Goal: Information Seeking & Learning: Learn about a topic

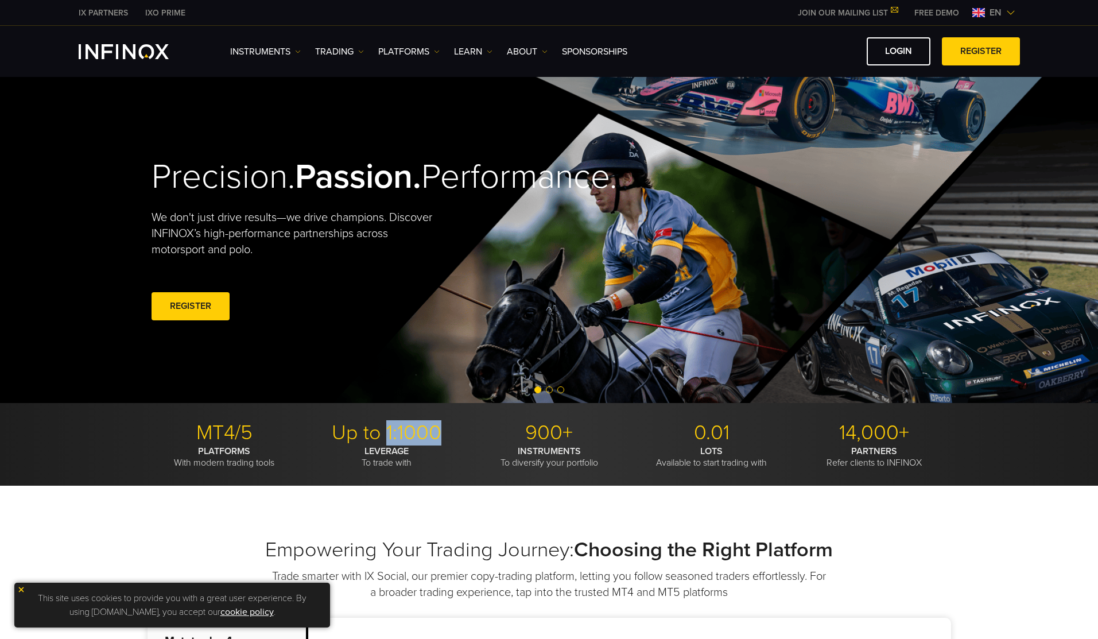
drag, startPoint x: 388, startPoint y: 433, endPoint x: 441, endPoint y: 434, distance: 52.8
click at [441, 434] on p "Up to 1:1000" at bounding box center [387, 432] width 154 height 25
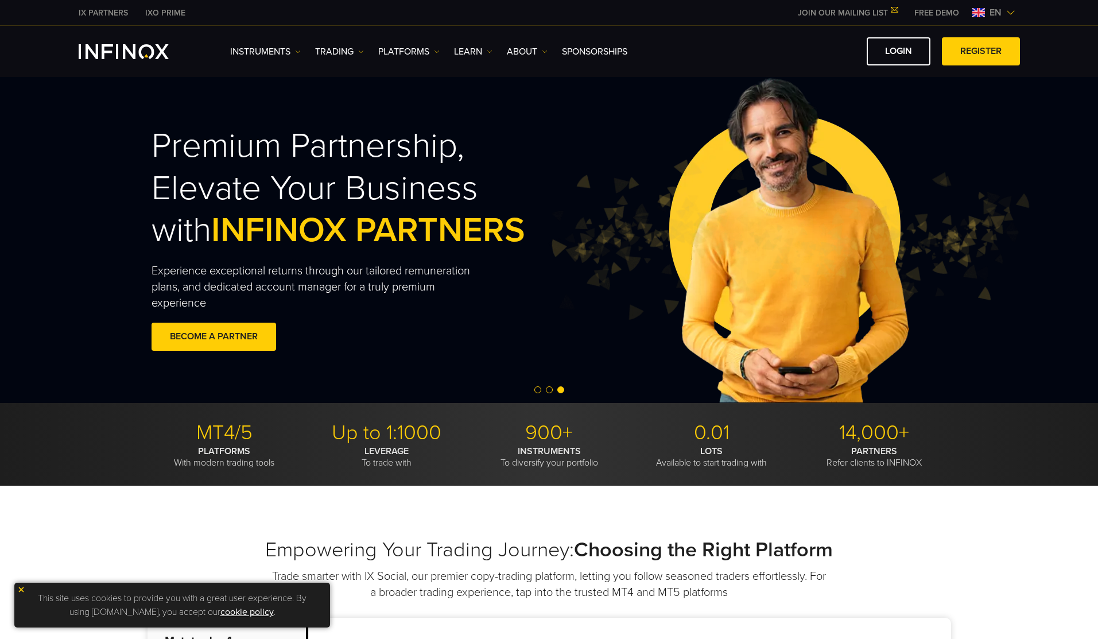
drag, startPoint x: 354, startPoint y: 439, endPoint x: 384, endPoint y: 428, distance: 31.6
click at [359, 438] on p "Up to 1:1000" at bounding box center [387, 432] width 154 height 25
drag, startPoint x: 384, startPoint y: 428, endPoint x: 438, endPoint y: 434, distance: 53.6
click at [438, 434] on p "Up to 1:1000" at bounding box center [387, 432] width 154 height 25
click at [428, 434] on p "Up to 1:1000" at bounding box center [387, 432] width 154 height 25
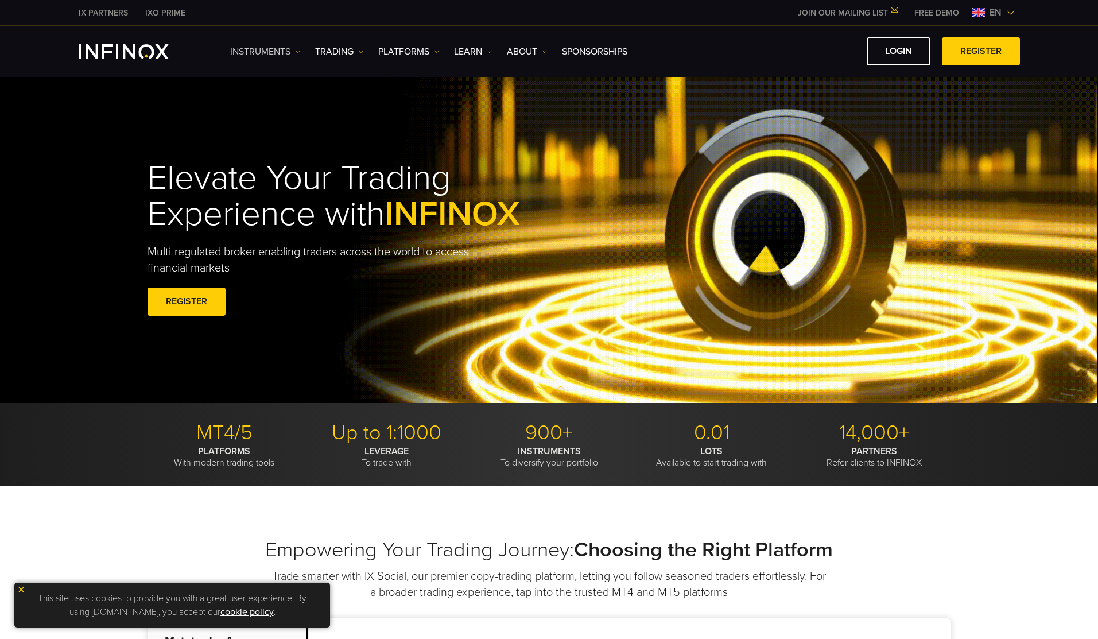
click at [282, 49] on link "Instruments" at bounding box center [265, 52] width 71 height 14
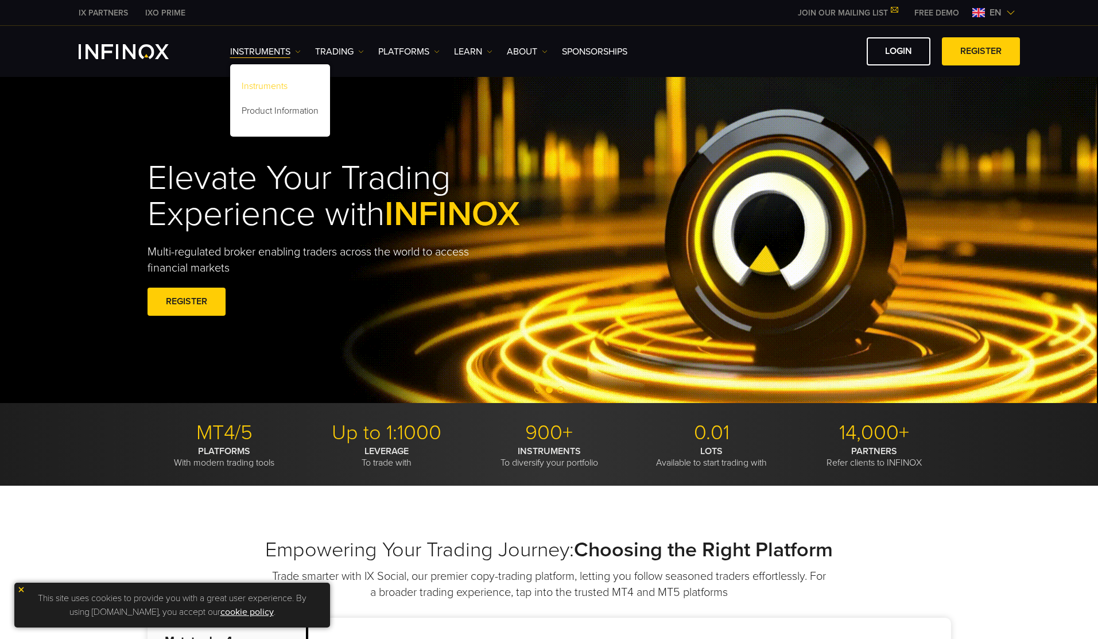
click at [269, 81] on link "Instruments" at bounding box center [280, 88] width 100 height 25
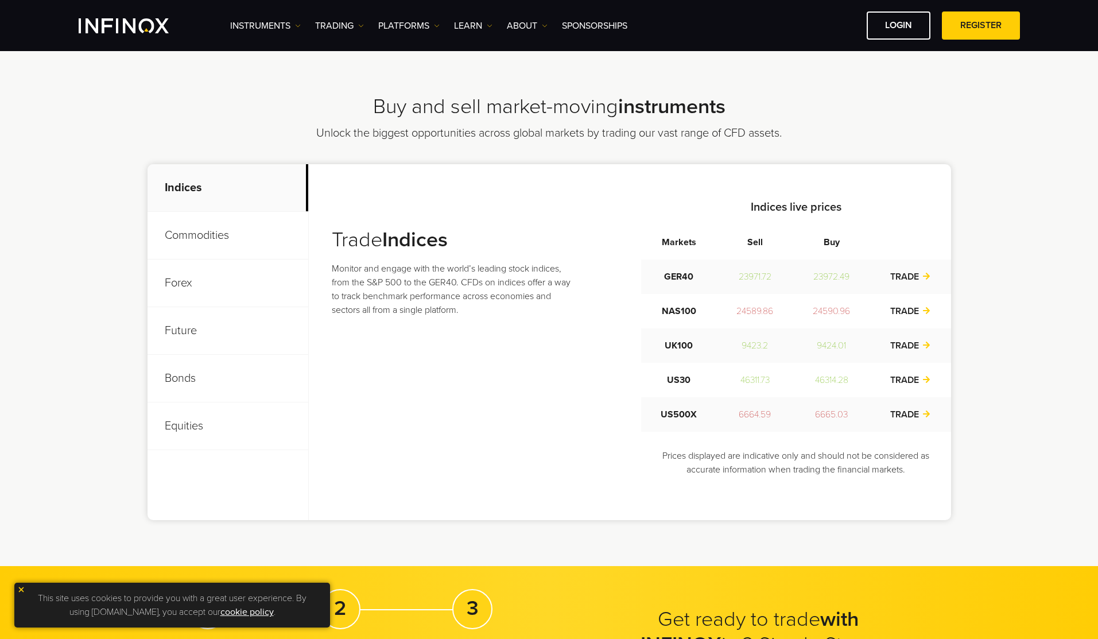
click at [187, 292] on p "Forex" at bounding box center [228, 284] width 161 height 48
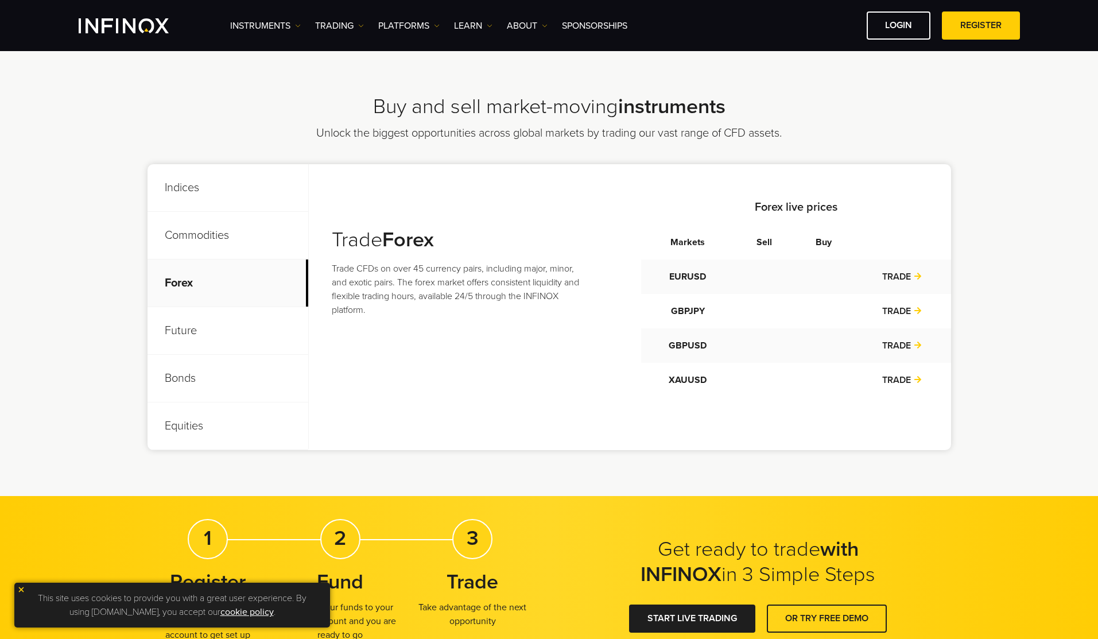
click at [188, 329] on p "Future" at bounding box center [228, 331] width 161 height 48
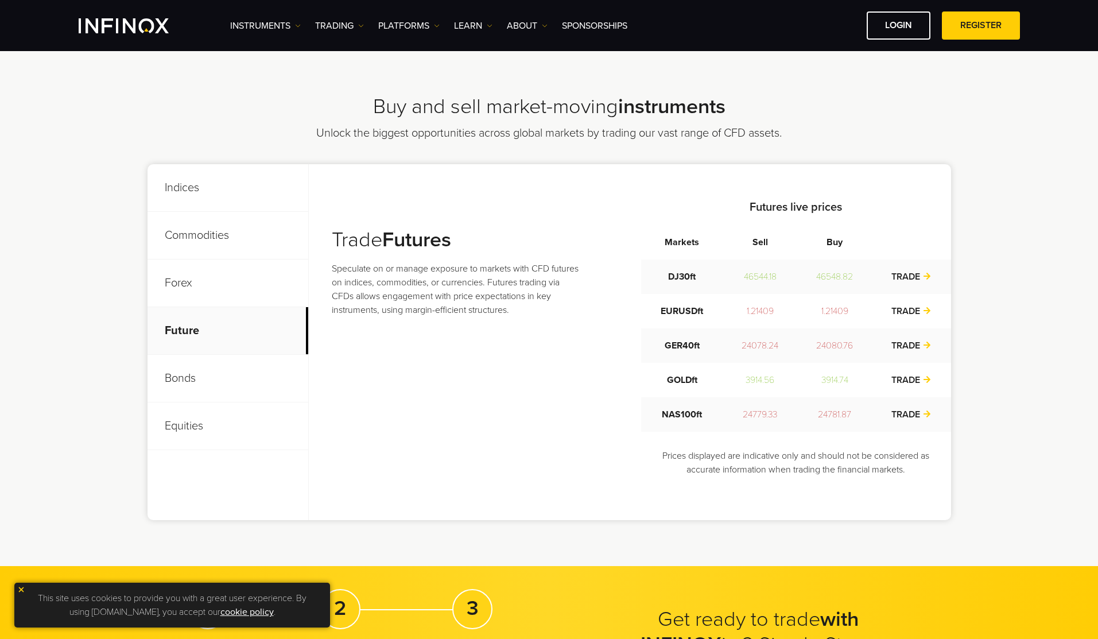
click at [204, 231] on p "Commodities" at bounding box center [228, 236] width 161 height 48
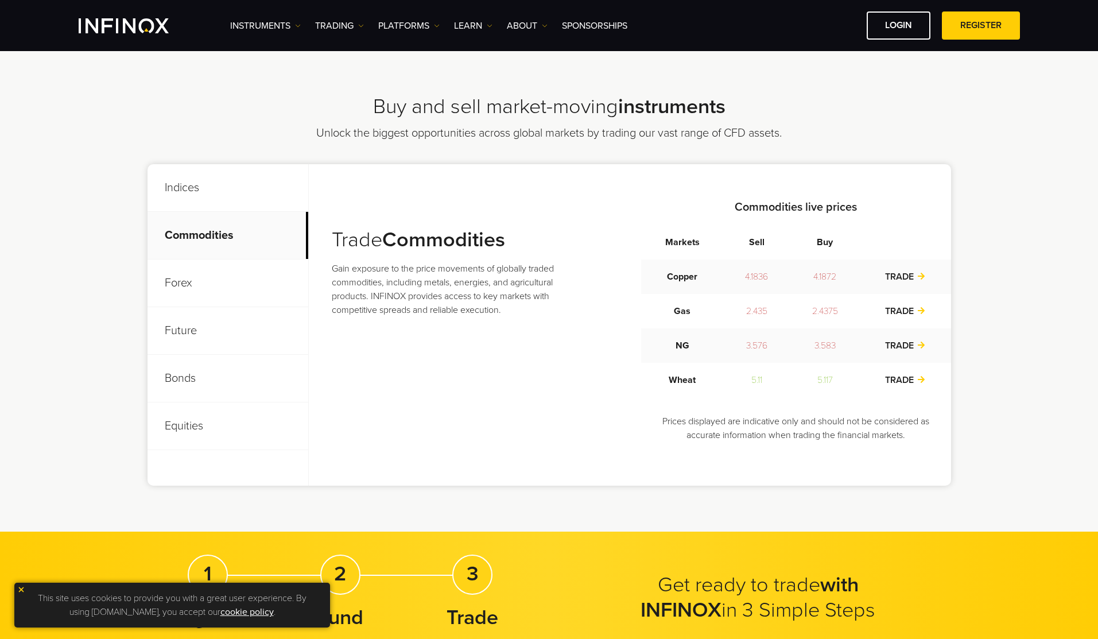
click at [193, 382] on p "Bonds" at bounding box center [228, 379] width 161 height 48
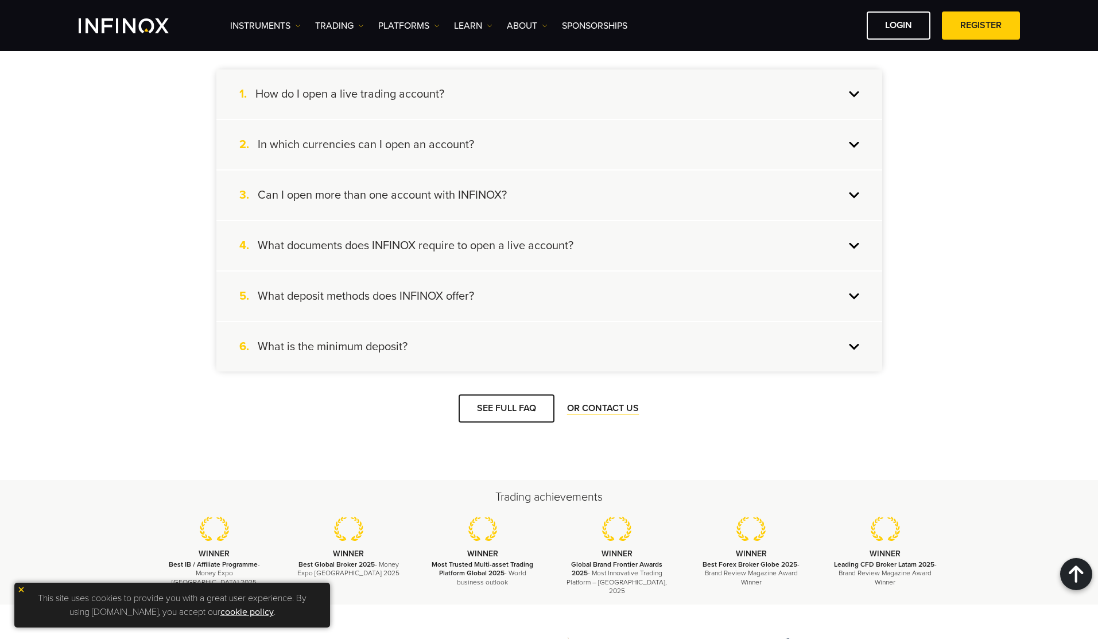
scroll to position [1450, 0]
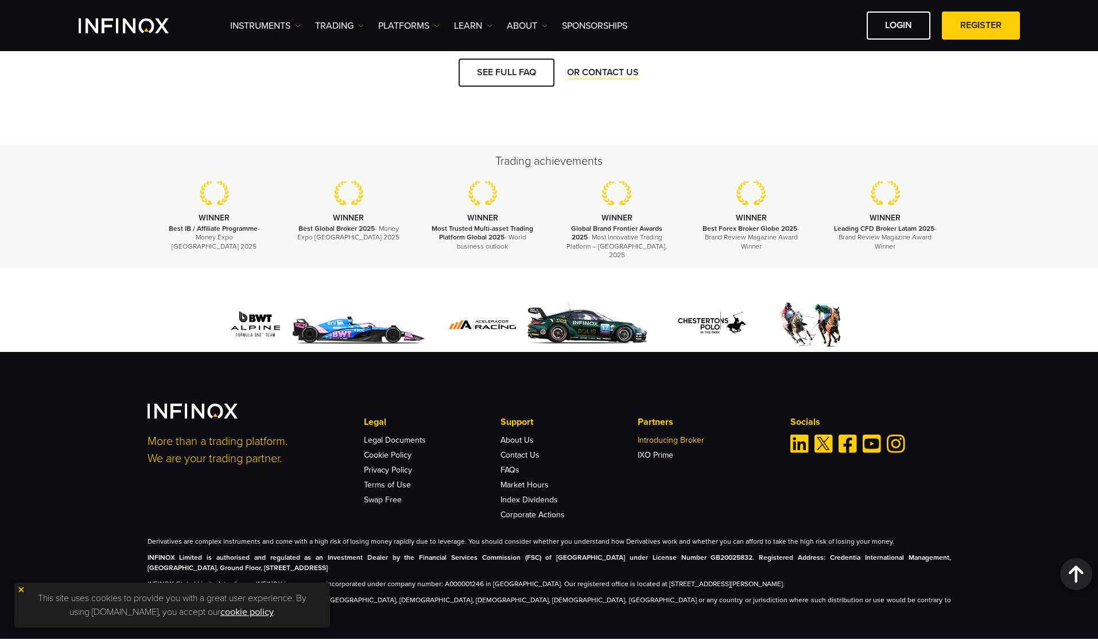
click at [678, 435] on link "Introducing Broker" at bounding box center [671, 440] width 67 height 10
